Goal: Task Accomplishment & Management: Use online tool/utility

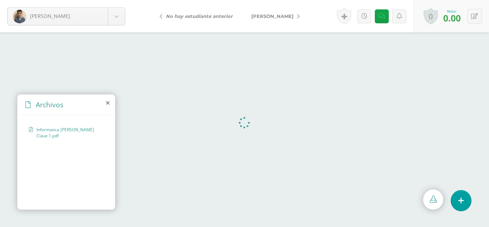
click at [281, 17] on span "[PERSON_NAME]" at bounding box center [272, 16] width 42 height 6
click at [183, 17] on span "[PERSON_NAME]" at bounding box center [187, 16] width 42 height 6
click at [281, 17] on span "[PERSON_NAME]" at bounding box center [272, 16] width 42 height 6
drag, startPoint x: 260, startPoint y: 18, endPoint x: 278, endPoint y: 23, distance: 18.3
click at [260, 18] on span "[PERSON_NAME]" at bounding box center [248, 16] width 42 height 6
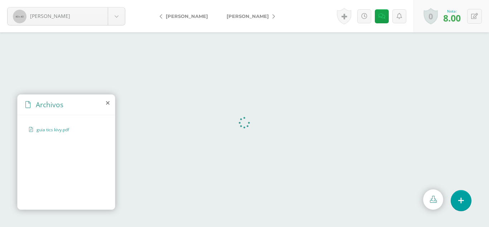
click at [175, 16] on span "[PERSON_NAME]" at bounding box center [187, 16] width 42 height 6
drag, startPoint x: 0, startPoint y: 0, endPoint x: 175, endPoint y: 16, distance: 175.9
click at [175, 16] on span "[PERSON_NAME]" at bounding box center [187, 16] width 42 height 6
click at [377, 20] on link at bounding box center [382, 16] width 14 height 14
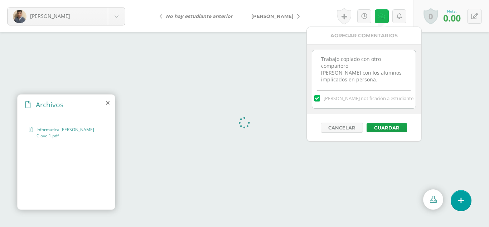
scroll to position [2, 0]
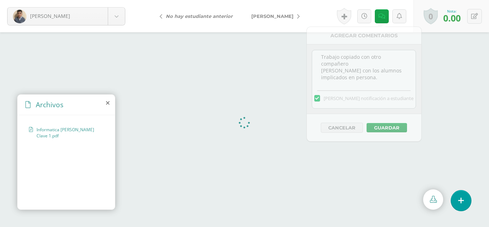
click at [297, 18] on icon at bounding box center [298, 16] width 3 height 5
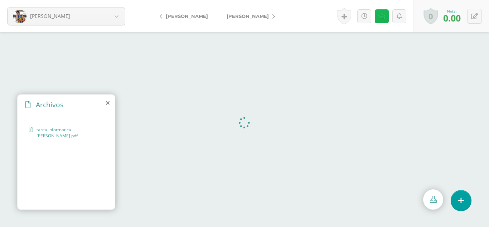
click at [383, 17] on icon at bounding box center [381, 16] width 7 height 6
